Goal: Task Accomplishment & Management: Manage account settings

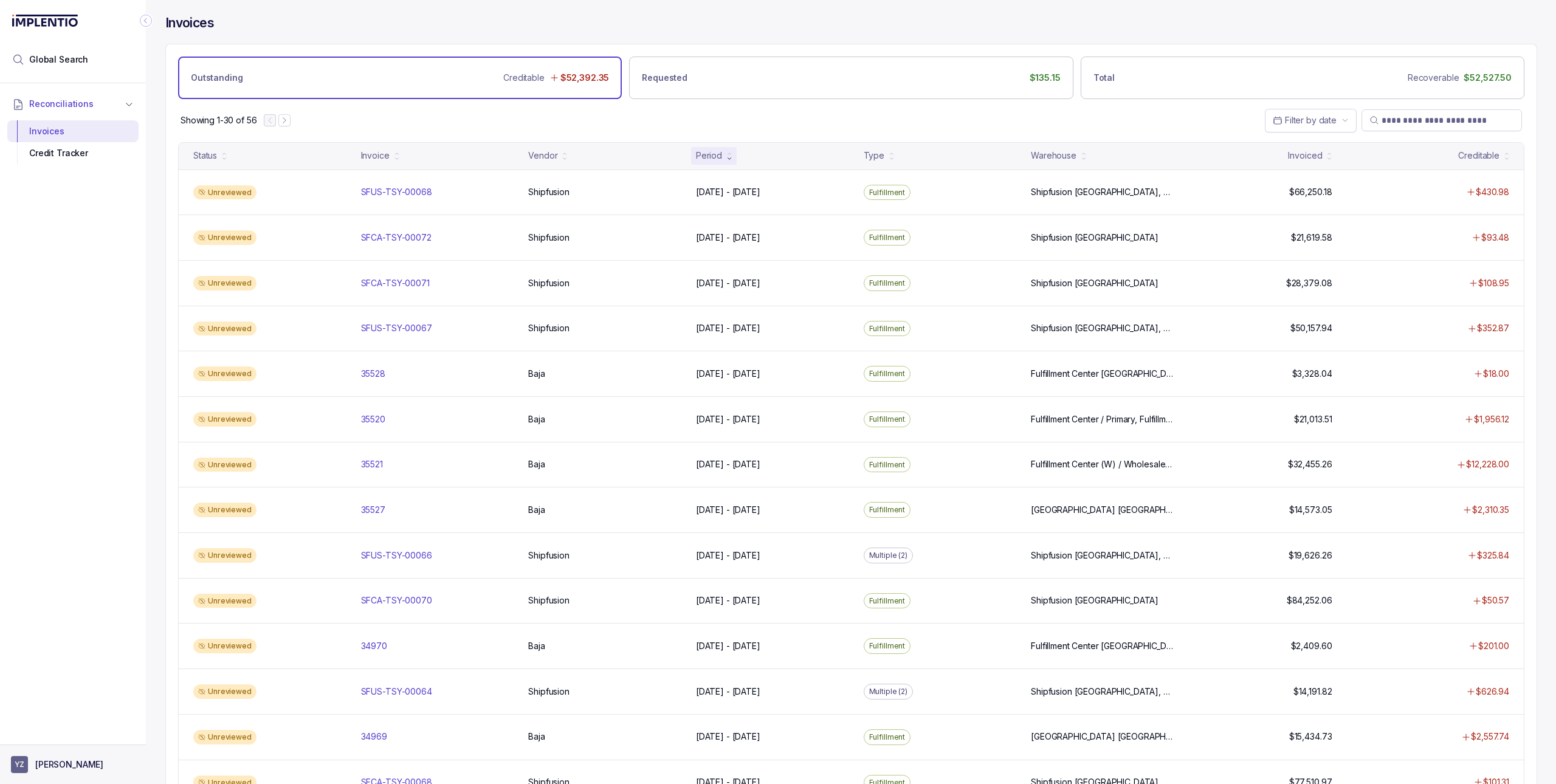
click at [67, 774] on aside "YZ [PERSON_NAME]" at bounding box center [73, 764] width 146 height 40
click at [47, 761] on p "[PERSON_NAME]" at bounding box center [69, 764] width 68 height 12
click at [50, 735] on p "Logout" at bounding box center [80, 737] width 101 height 12
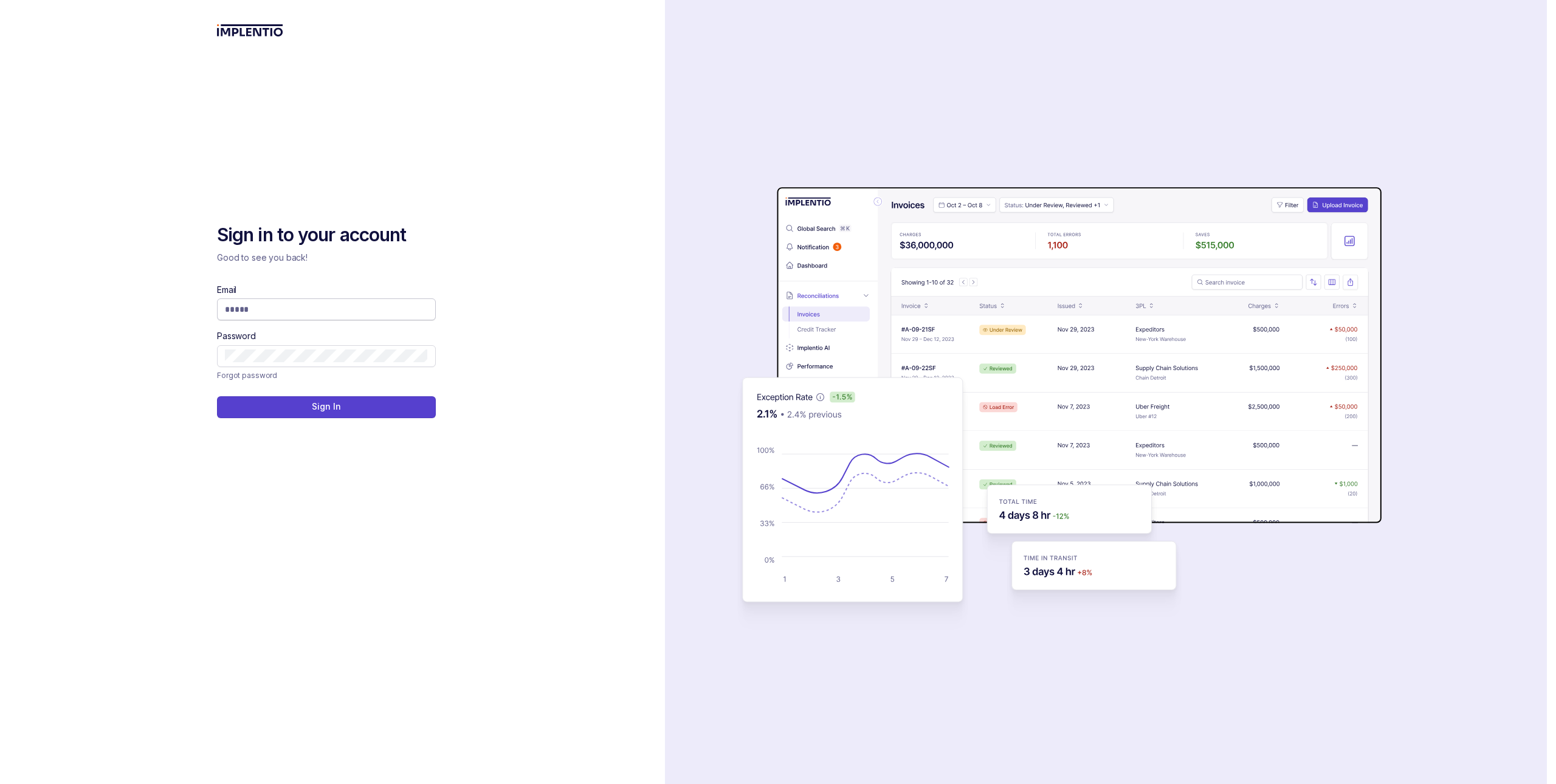
click at [261, 308] on input "Email" at bounding box center [326, 309] width 203 height 12
type input "*"
type input "**********"
